Goal: Browse casually

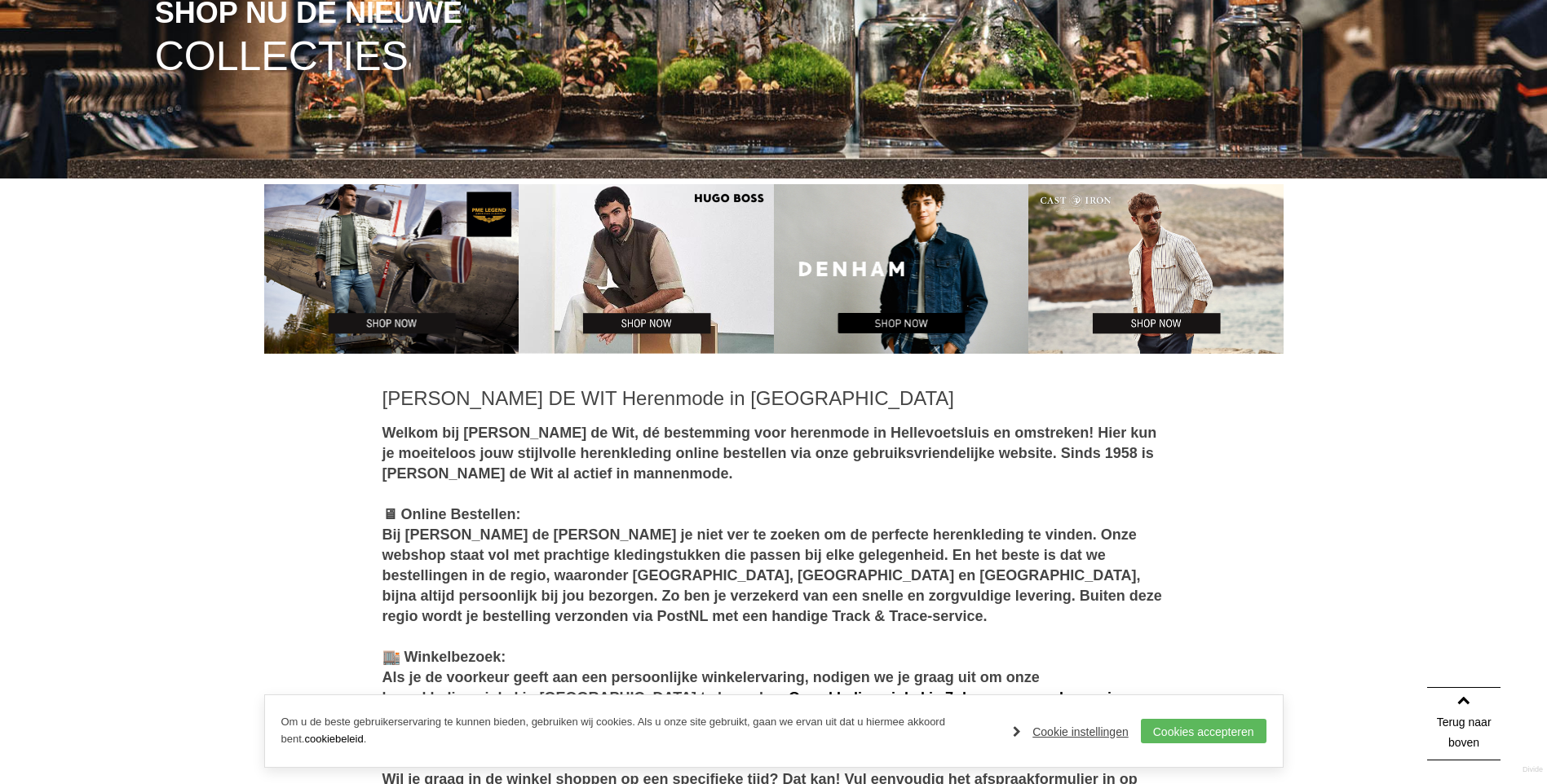
scroll to position [733, 0]
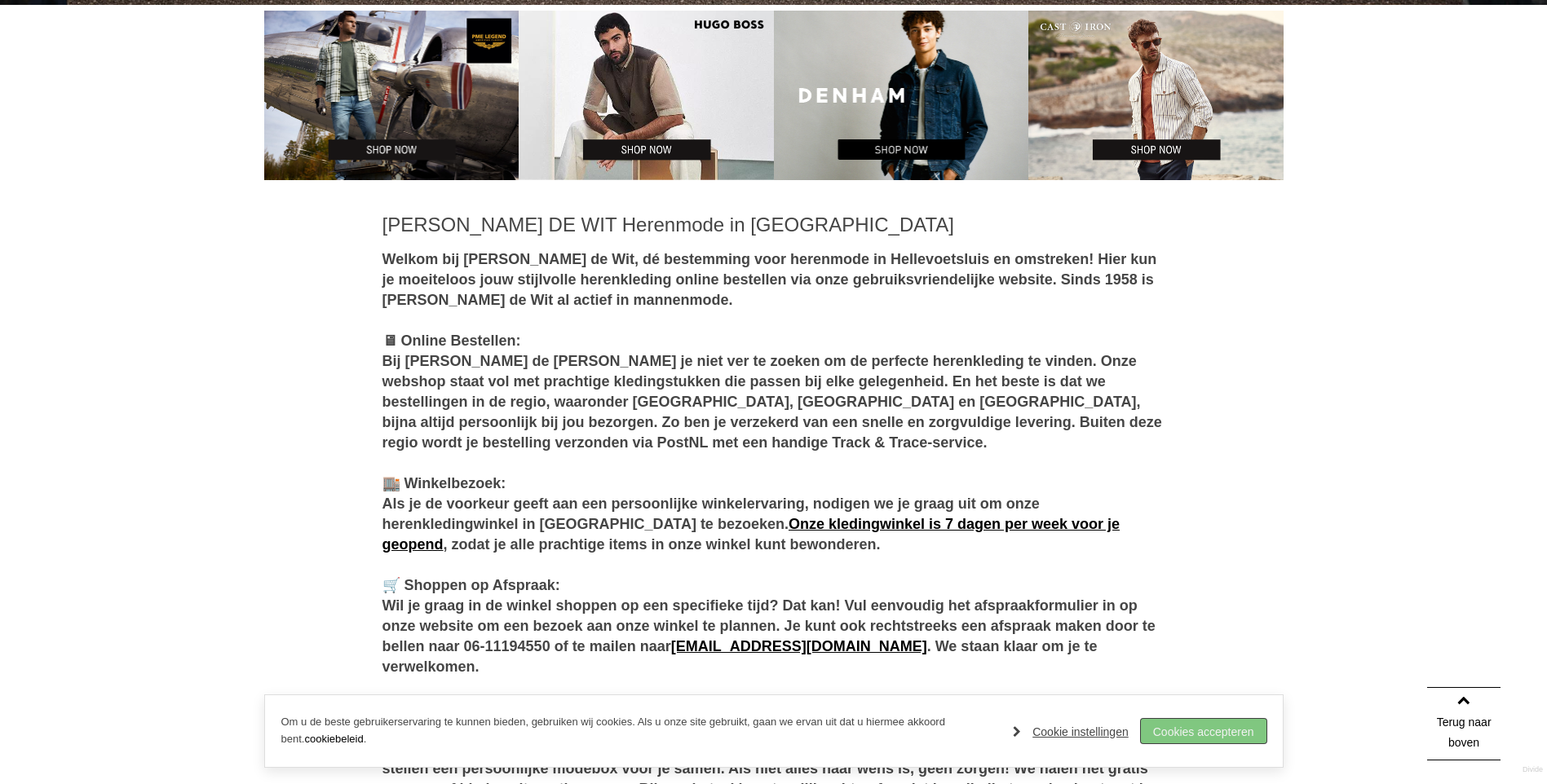
click at [1167, 727] on link "Cookies accepteren" at bounding box center [1203, 732] width 126 height 25
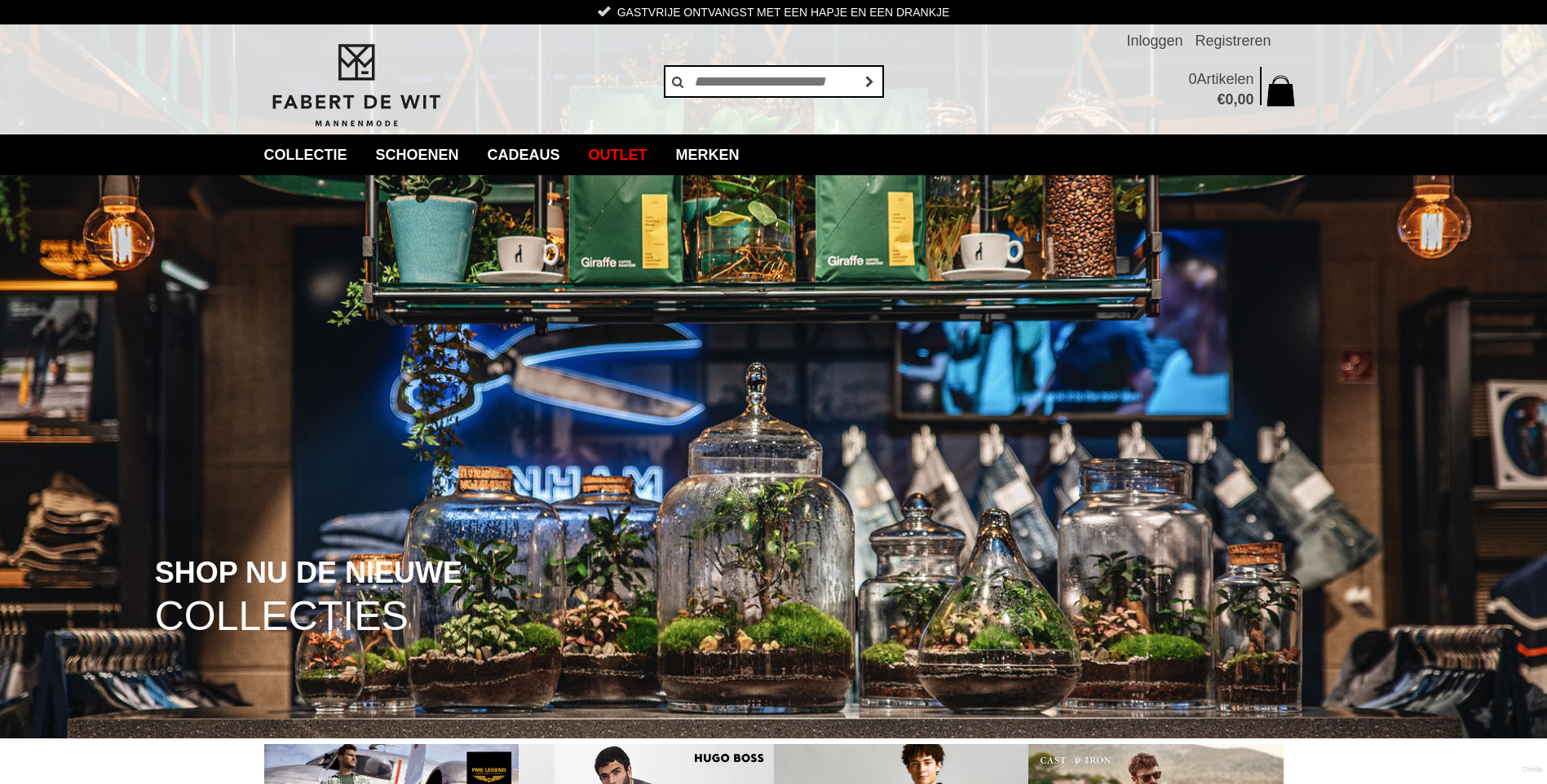
click at [332, 100] on img at bounding box center [356, 86] width 183 height 88
